Goal: Go to known website: Access a specific website the user already knows

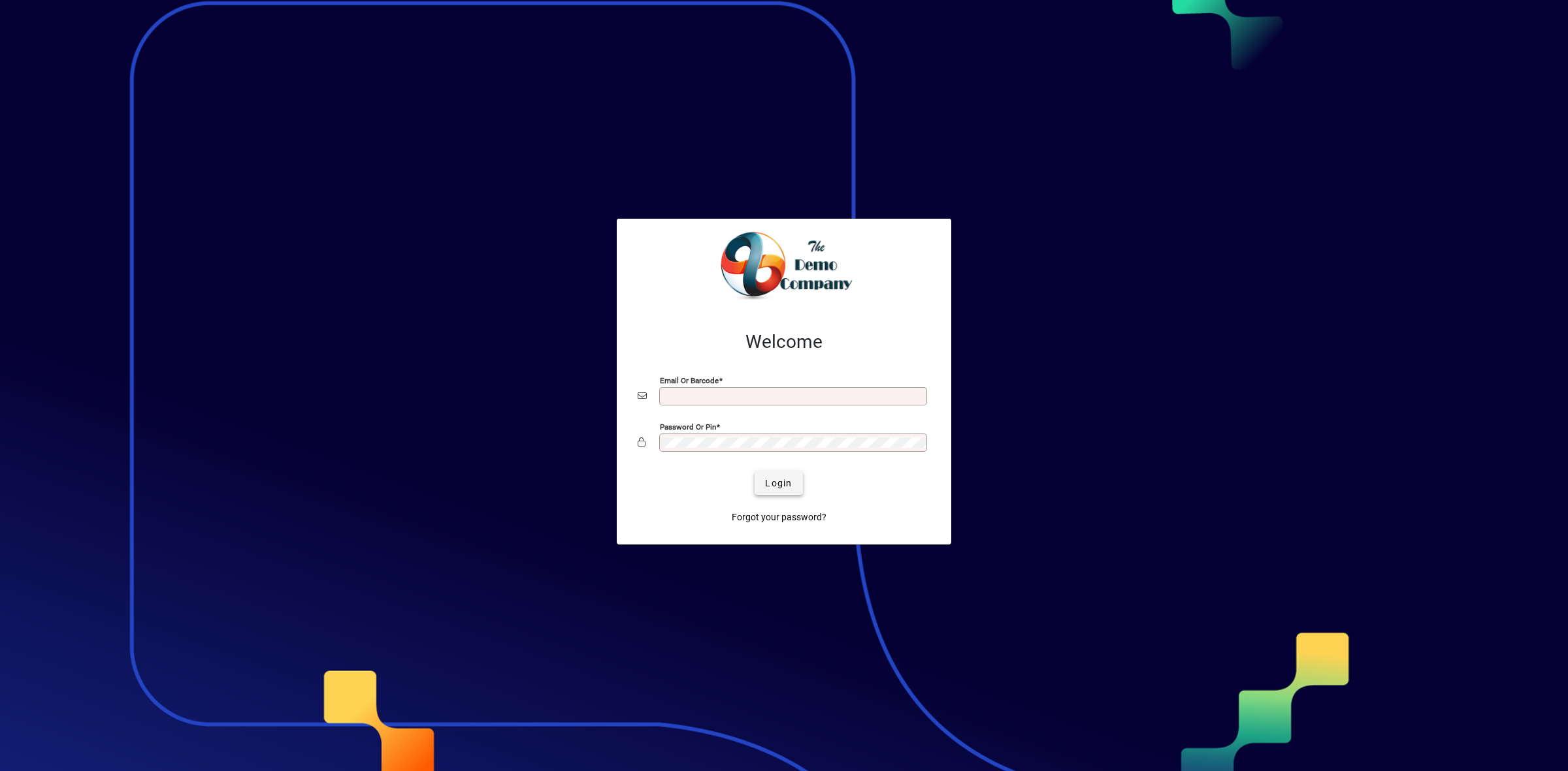
type input "**********"
click at [776, 487] on span "Login" at bounding box center [778, 483] width 27 height 14
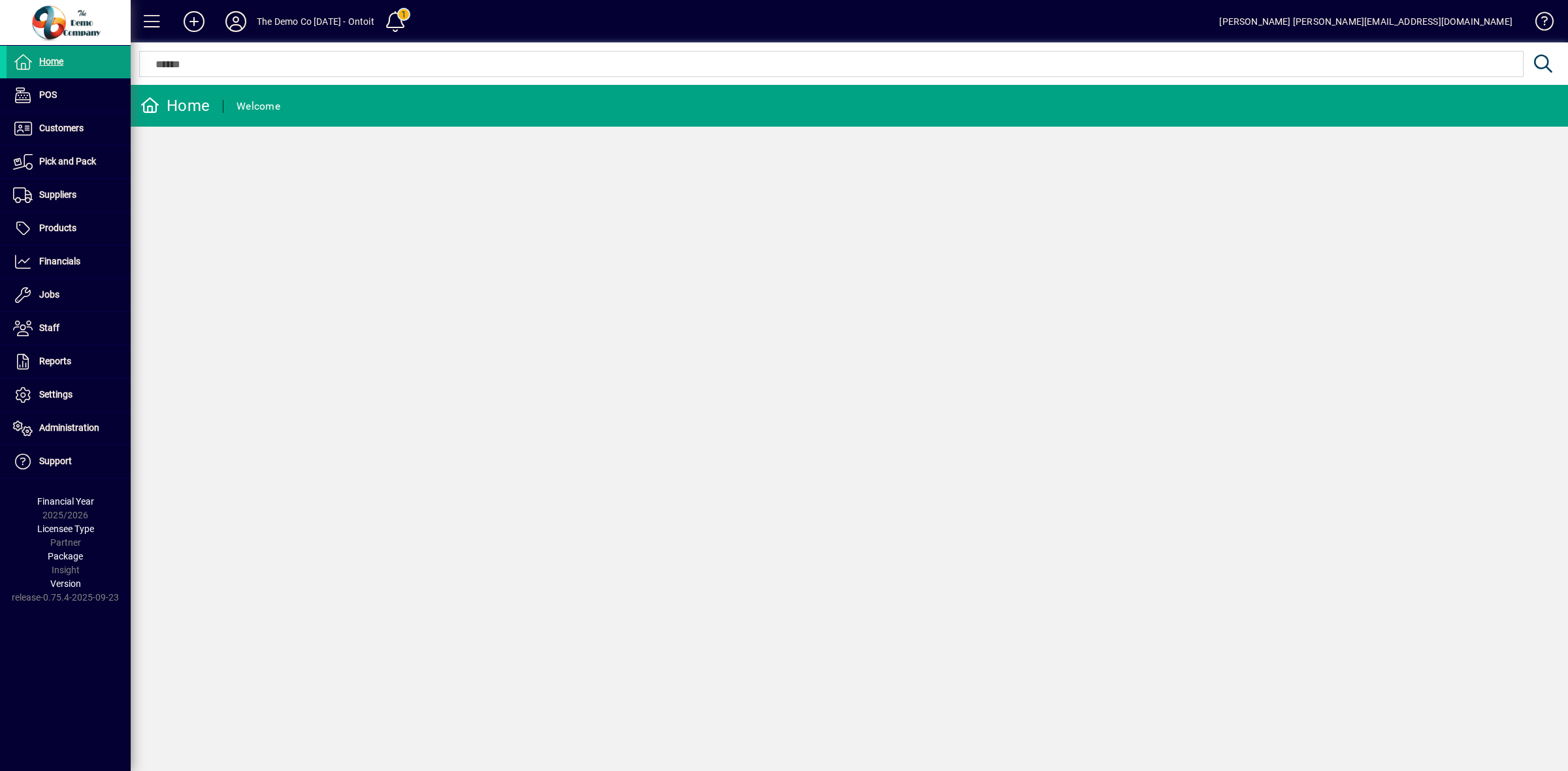
click at [240, 13] on icon at bounding box center [236, 22] width 26 height 21
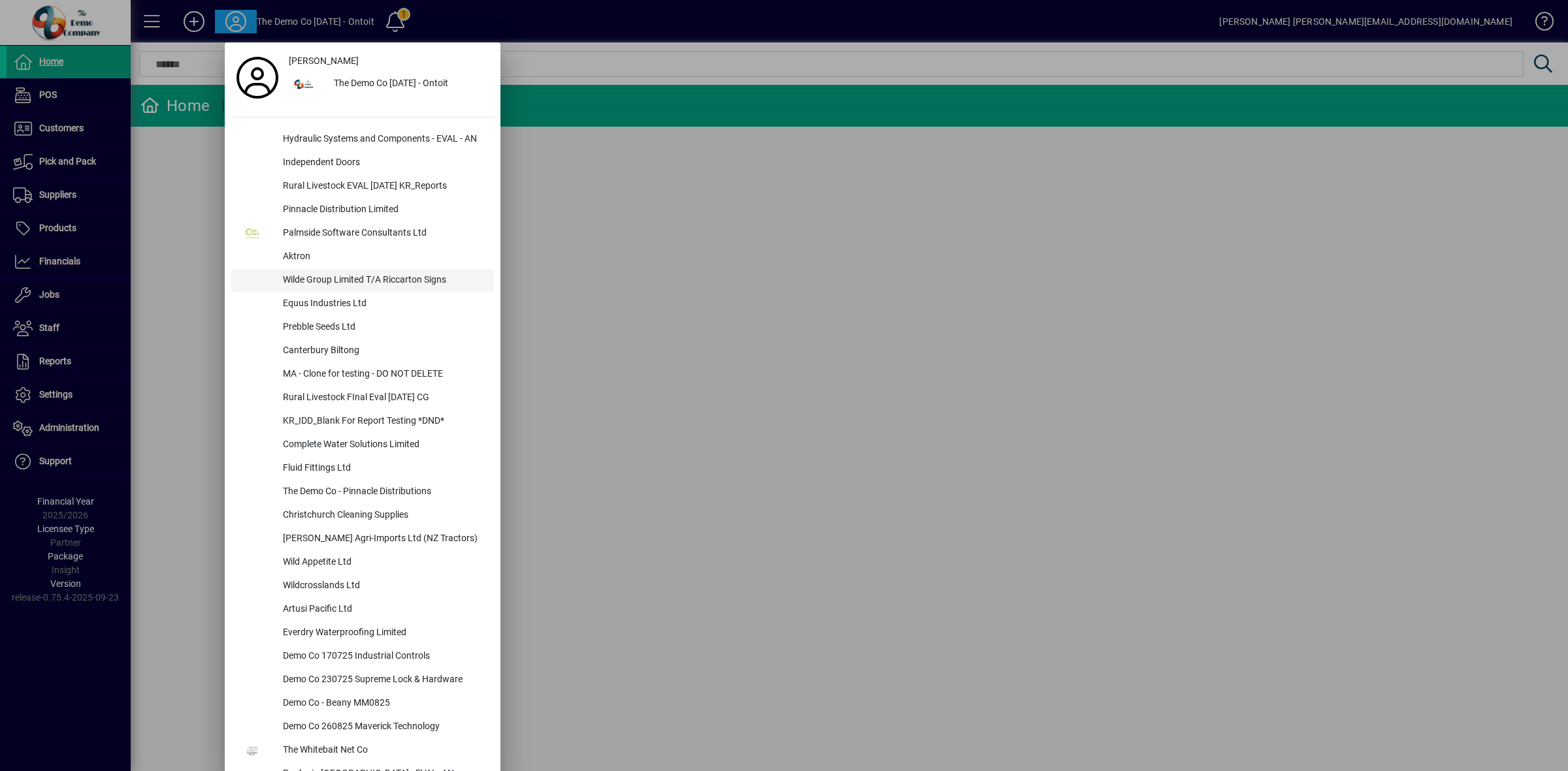
click at [373, 278] on div "Wilde Group Limited T/A Riccarton Signs" at bounding box center [383, 281] width 221 height 24
